Goal: Task Accomplishment & Management: Manage account settings

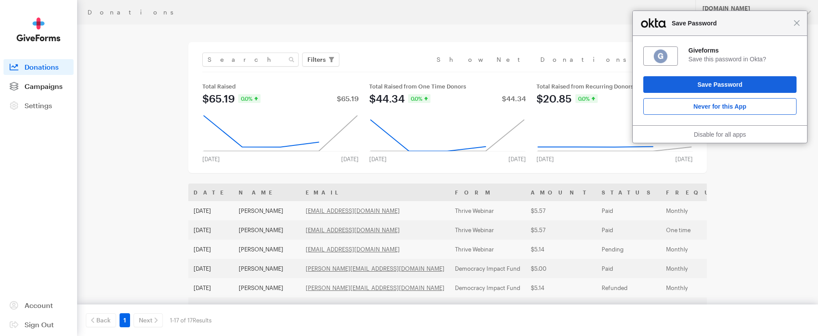
click at [56, 86] on span "Campaigns" at bounding box center [44, 86] width 38 height 8
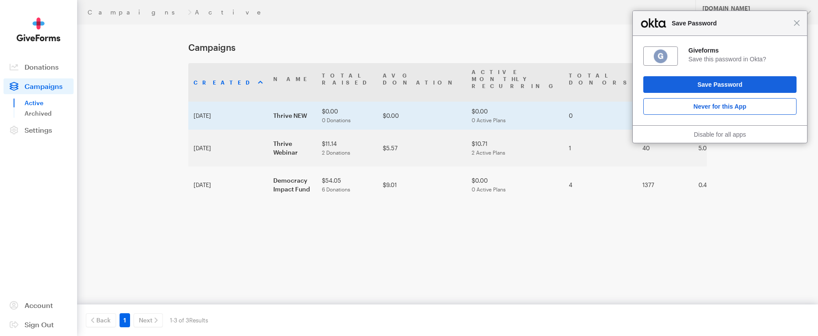
click at [268, 102] on td "Thrive NEW" at bounding box center [292, 116] width 49 height 28
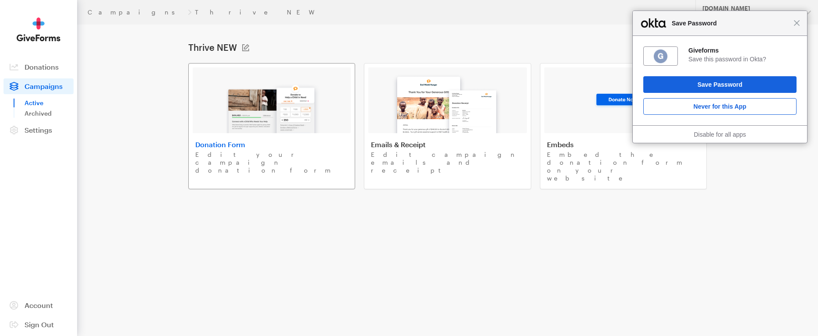
click at [278, 124] on img at bounding box center [272, 105] width 102 height 56
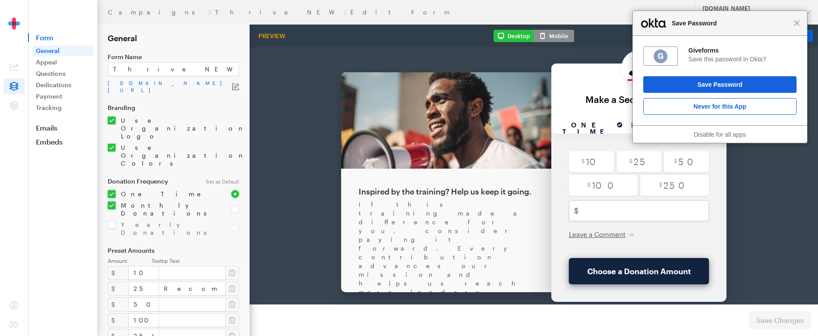
scroll to position [25, 0]
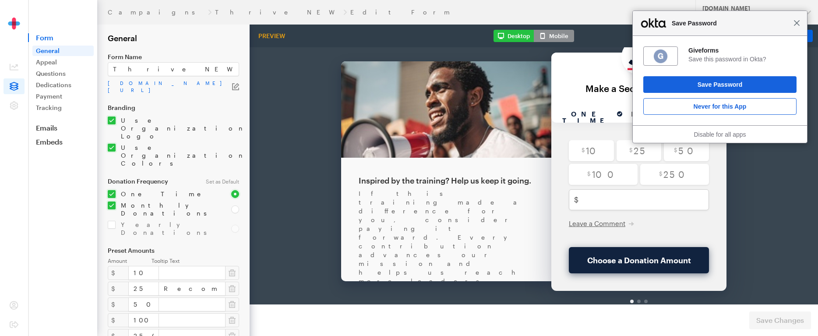
click at [796, 25] on span "Close" at bounding box center [796, 23] width 7 height 7
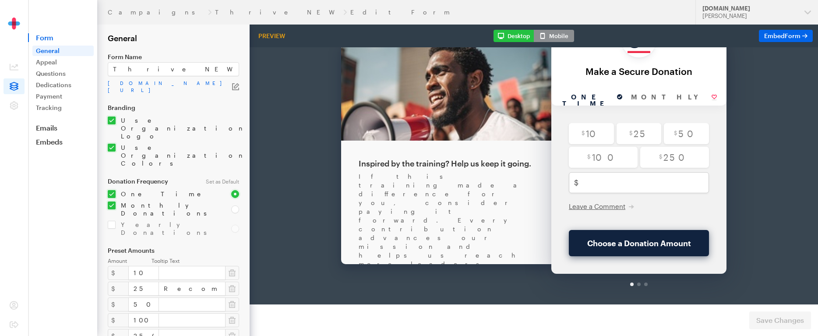
scroll to position [43, 0]
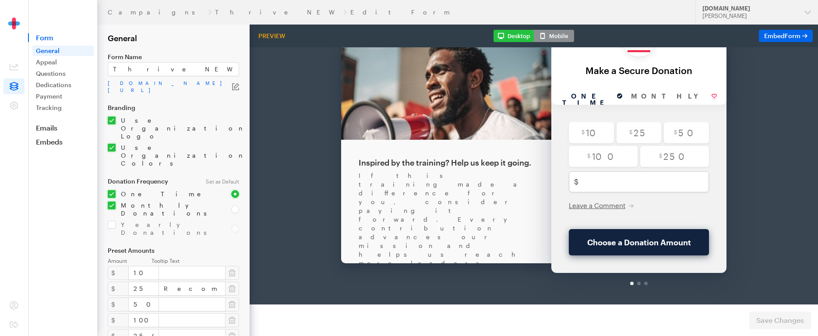
click at [508, 186] on div "If this training made a difference for you, consider paying it forward. Every c…" at bounding box center [446, 253] width 175 height 210
